Goal: Transaction & Acquisition: Purchase product/service

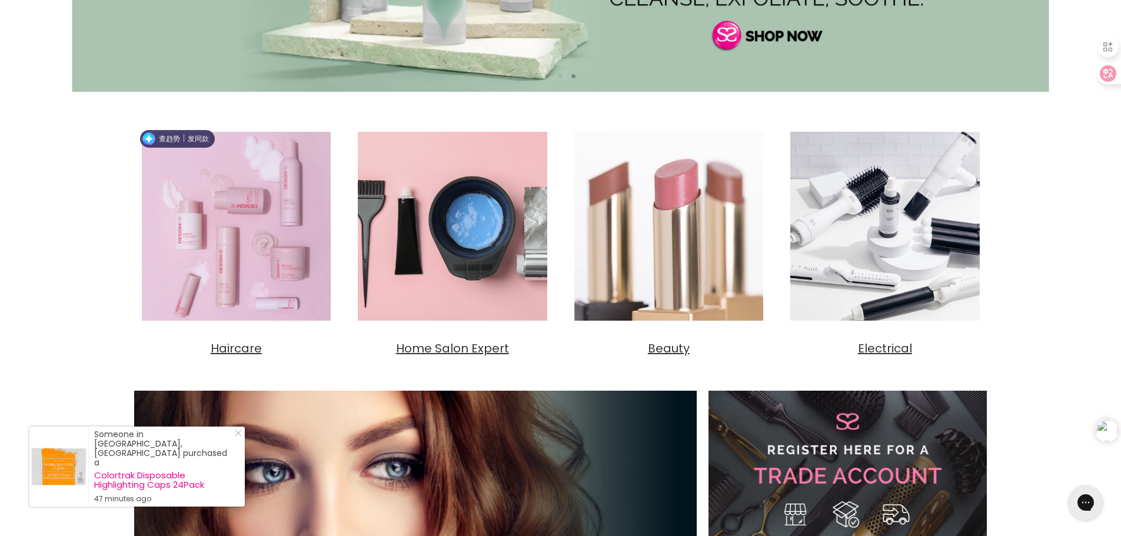
scroll to position [294, 0]
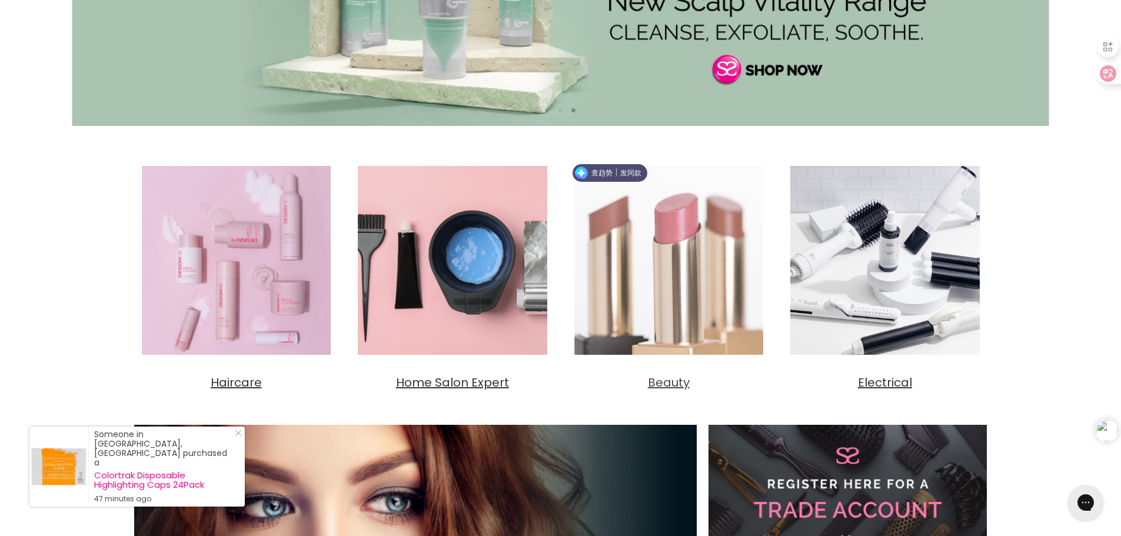
click at [690, 237] on img "Main content" at bounding box center [669, 260] width 205 height 205
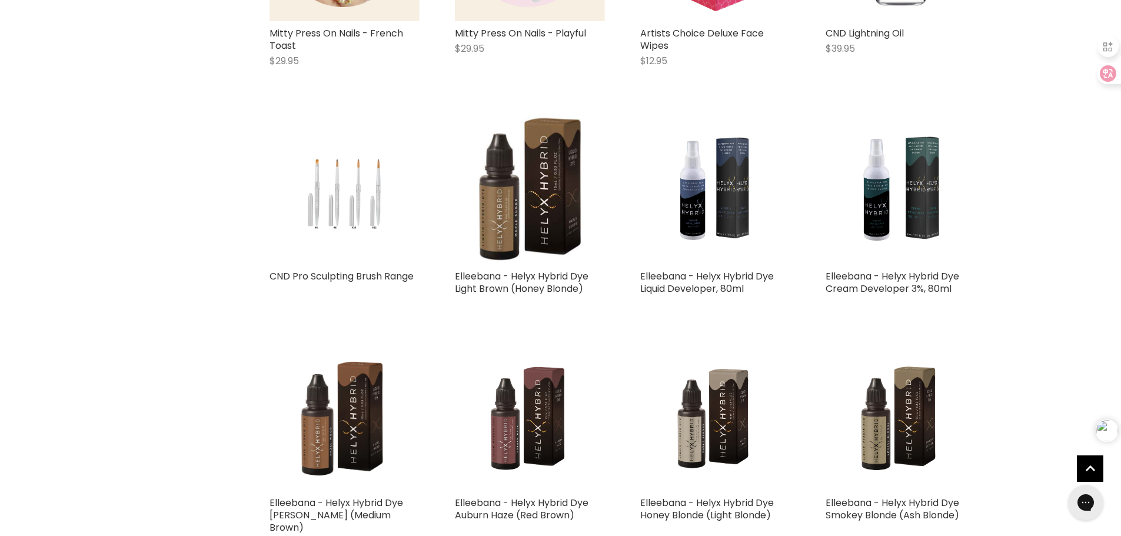
scroll to position [268, 0]
